Goal: Task Accomplishment & Management: Use online tool/utility

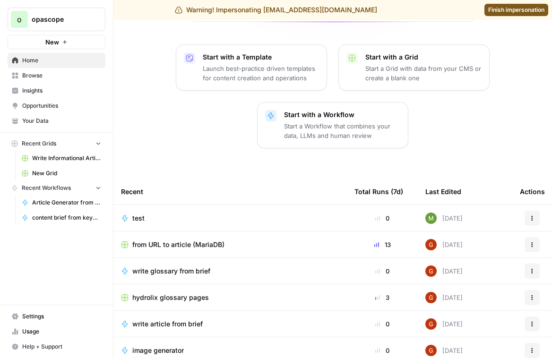
scroll to position [154, 0]
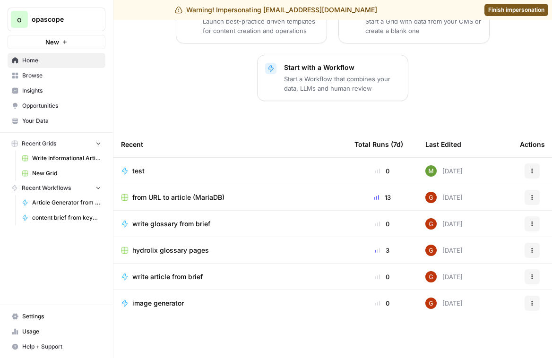
click at [167, 310] on td "image generator" at bounding box center [229, 303] width 233 height 26
click at [147, 302] on span "image generator" at bounding box center [158, 303] width 52 height 9
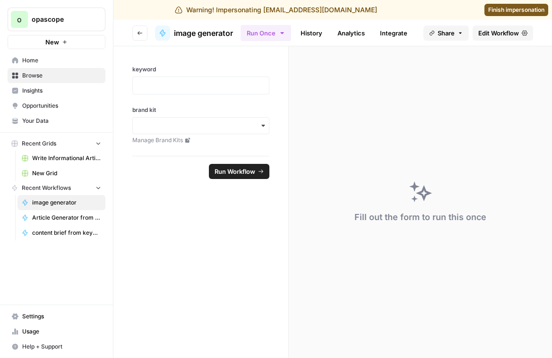
click at [508, 33] on span "Edit Workflow" at bounding box center [498, 32] width 41 height 9
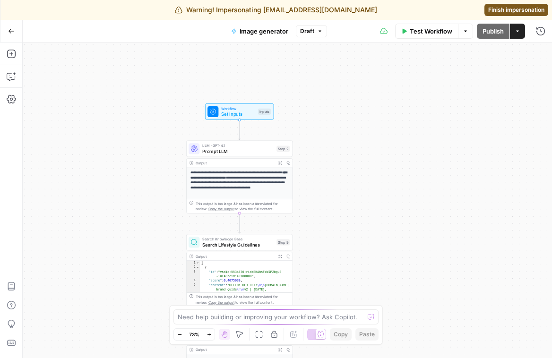
click at [239, 112] on span "Set Inputs" at bounding box center [238, 114] width 34 height 7
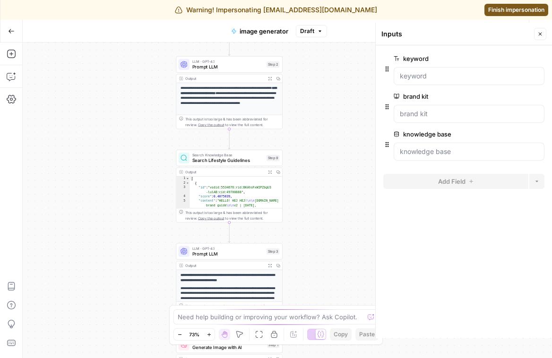
click at [201, 164] on div "Search Knowledge Base Search Lifestyle Guidelines Step 9" at bounding box center [229, 158] width 107 height 17
click at [201, 163] on span "Search Lifestyle Guidelines" at bounding box center [227, 159] width 71 height 7
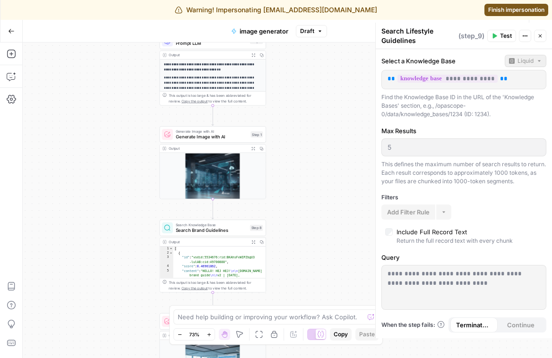
click at [181, 232] on span "Search Brand Guidelines" at bounding box center [211, 230] width 71 height 7
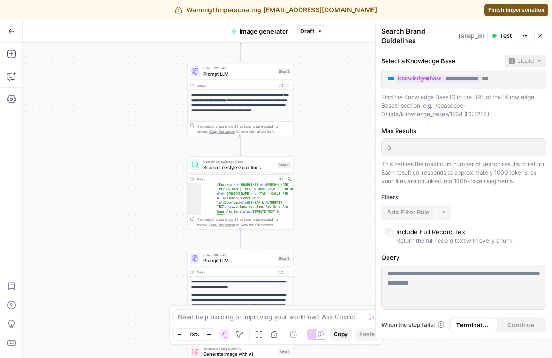
scroll to position [269, 0]
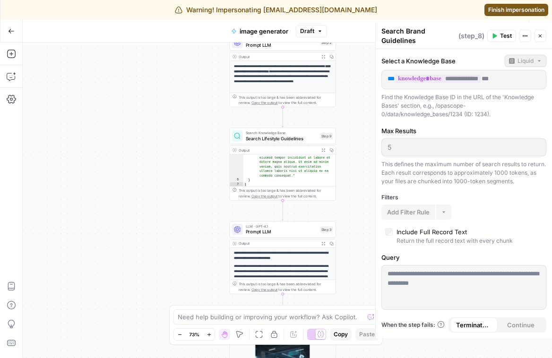
click at [270, 137] on span "Search Lifestyle Guidelines" at bounding box center [281, 138] width 71 height 7
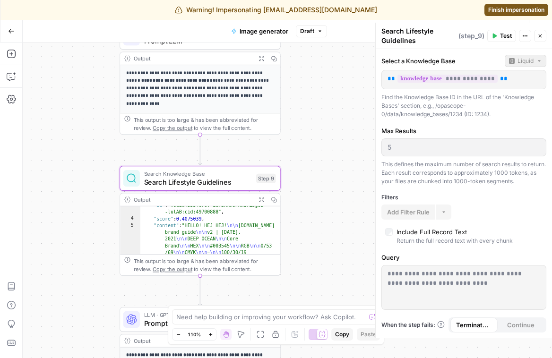
scroll to position [16, 0]
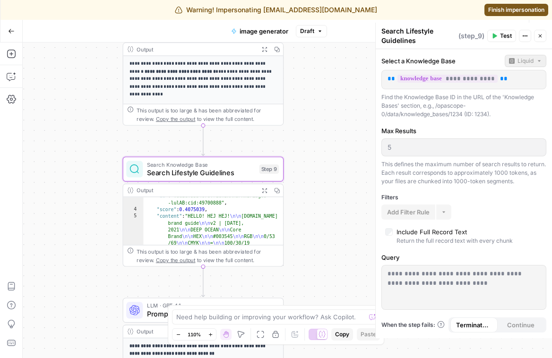
click at [125, 310] on div "LLM · GPT-4.1 Prompt LLM Step 3" at bounding box center [203, 310] width 161 height 25
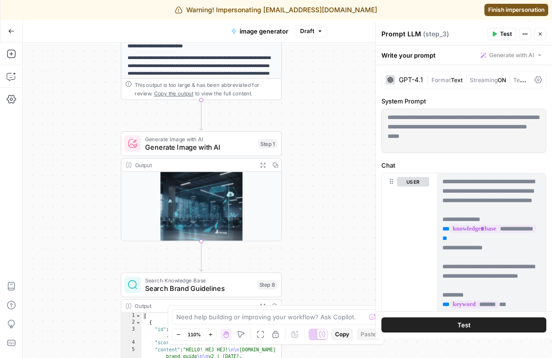
click at [189, 151] on span "Generate Image with AI" at bounding box center [199, 147] width 109 height 10
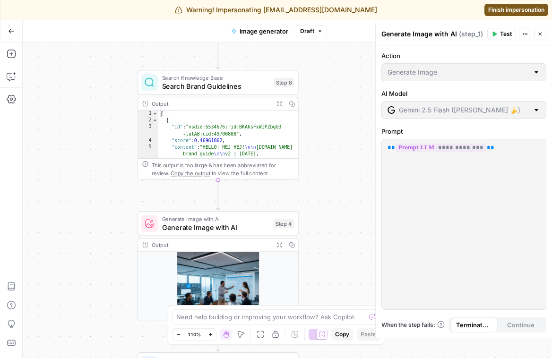
click at [175, 227] on span "Generate Image with AI" at bounding box center [215, 227] width 107 height 10
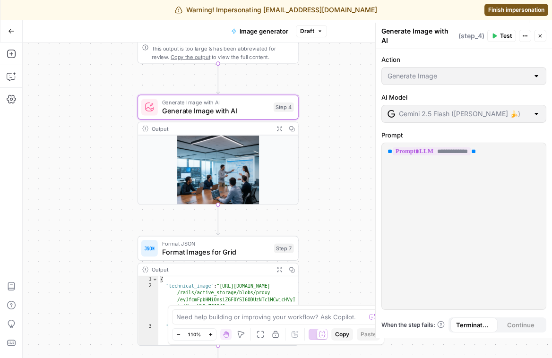
click at [18, 35] on button "Go Back" at bounding box center [11, 31] width 17 height 17
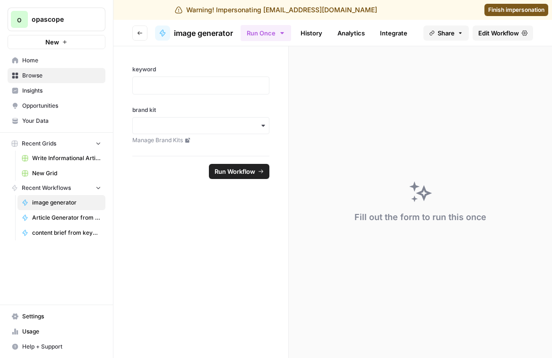
click at [142, 35] on icon "button" at bounding box center [140, 33] width 6 height 6
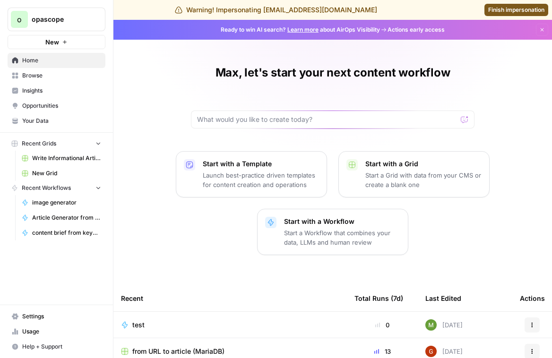
scroll to position [154, 0]
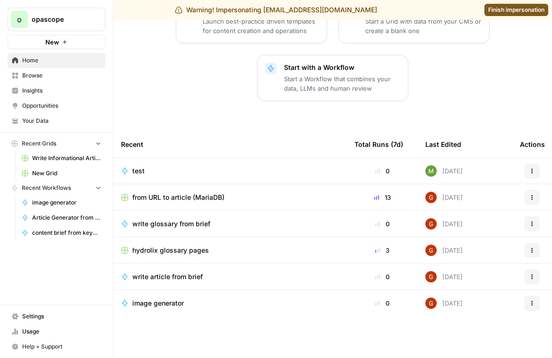
click at [174, 226] on span "write glossary from brief" at bounding box center [171, 223] width 78 height 9
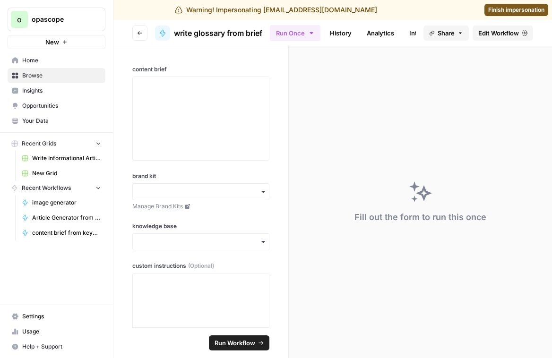
click at [479, 37] on link "Edit Workflow" at bounding box center [503, 33] width 60 height 15
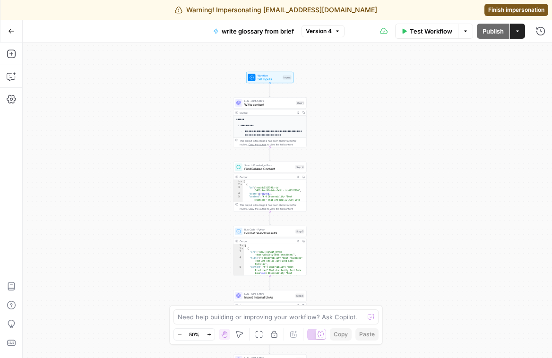
click at [314, 0] on div "Warning! Impersonating [EMAIL_ADDRESS][DOMAIN_NAME] Finish impersonation" at bounding box center [276, 10] width 552 height 20
click at [403, 259] on div "**********" at bounding box center [287, 201] width 529 height 316
